Goal: Book appointment/travel/reservation

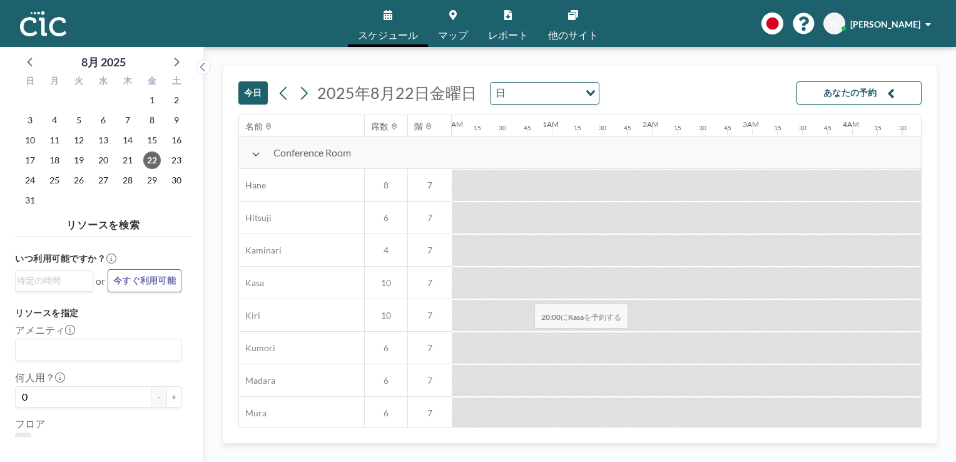
scroll to position [0, 1940]
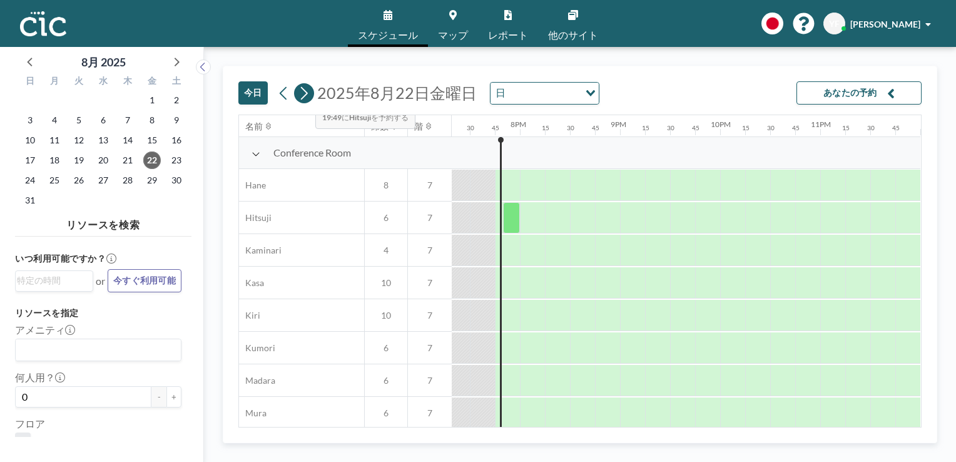
click at [305, 95] on icon at bounding box center [304, 92] width 7 height 13
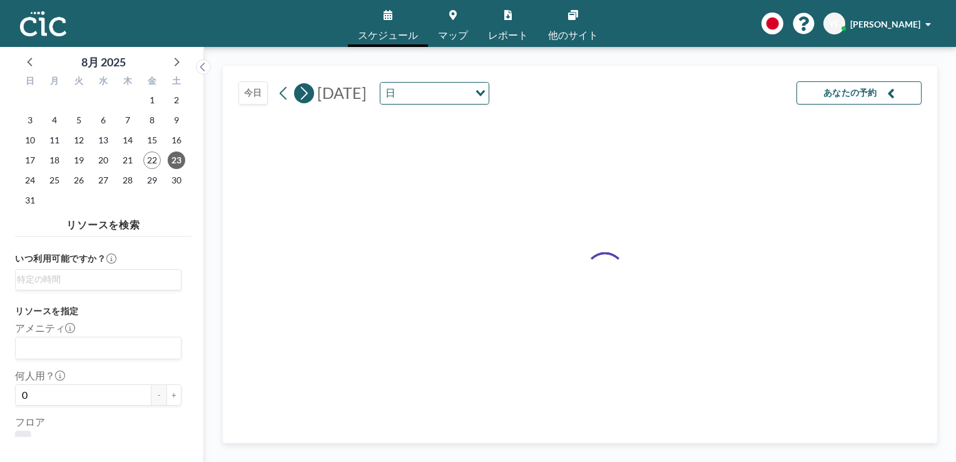
click at [305, 95] on icon at bounding box center [304, 92] width 7 height 13
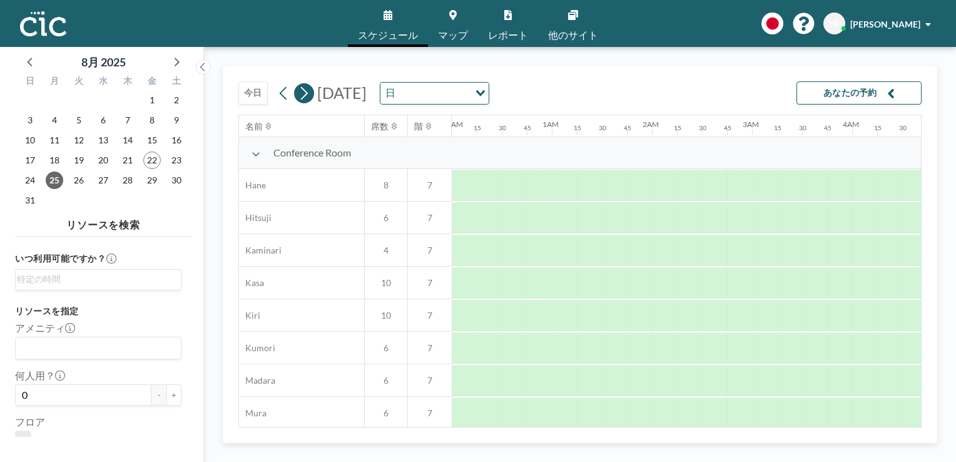
click at [305, 95] on icon at bounding box center [304, 92] width 7 height 13
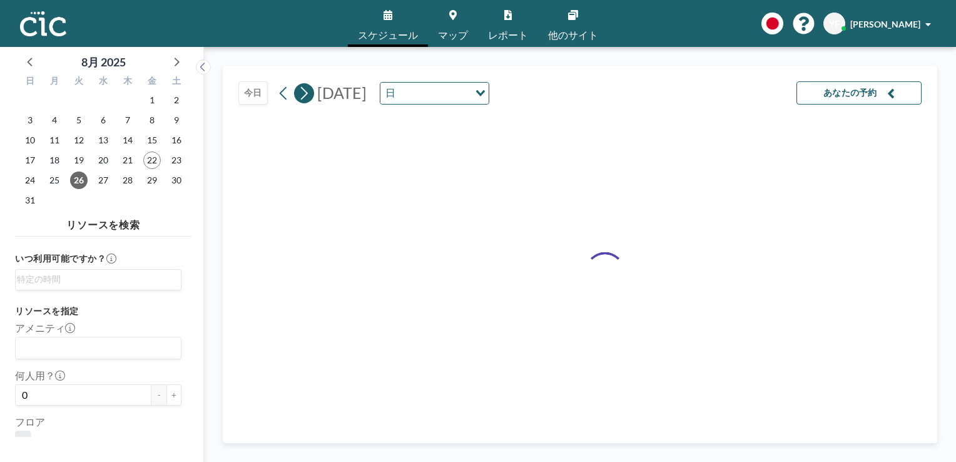
click at [305, 95] on icon at bounding box center [304, 92] width 7 height 13
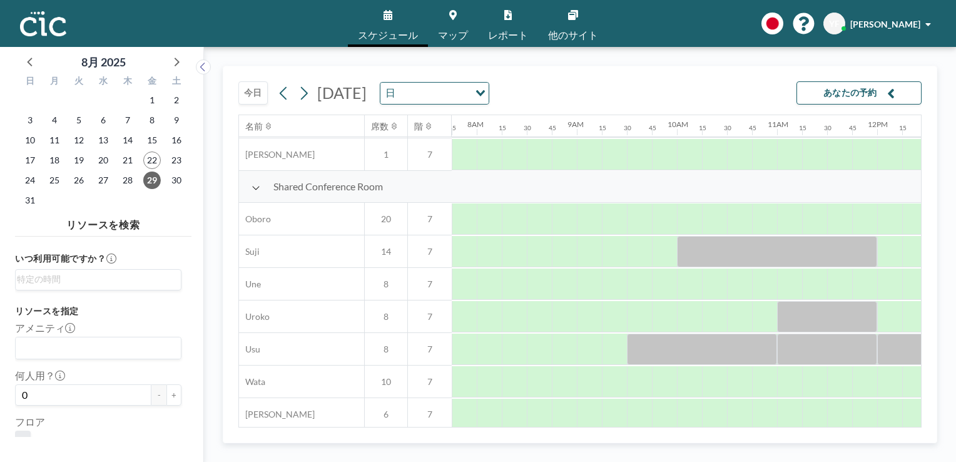
scroll to position [886, 776]
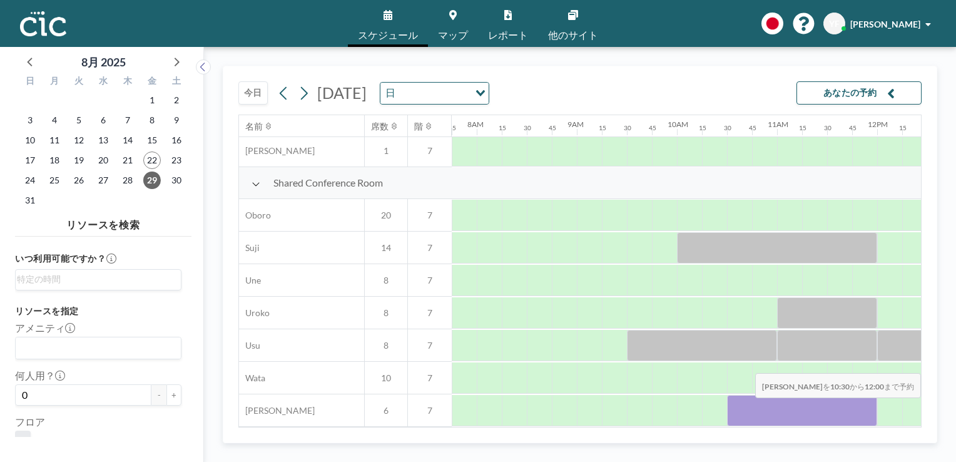
drag, startPoint x: 740, startPoint y: 408, endPoint x: 868, endPoint y: 407, distance: 128.3
click at [868, 407] on div at bounding box center [802, 410] width 150 height 31
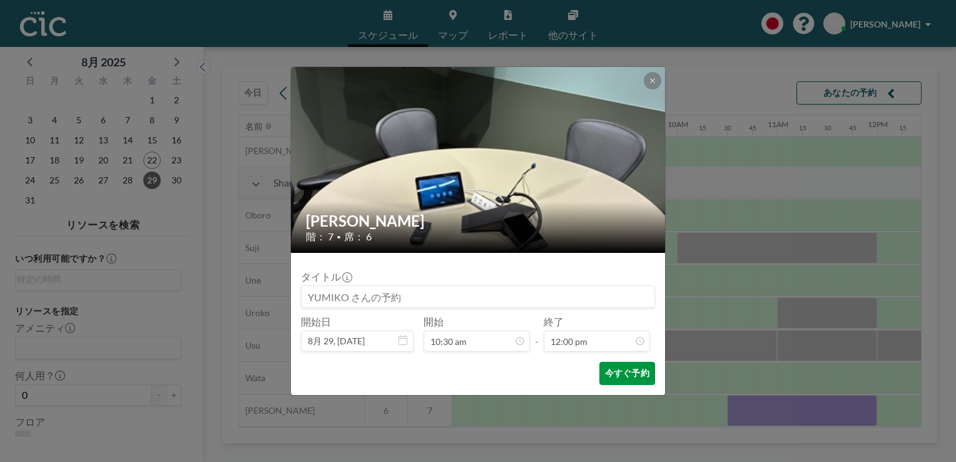
click at [639, 375] on button "今すぐ予約" at bounding box center [628, 373] width 56 height 23
